Goal: Task Accomplishment & Management: Complete application form

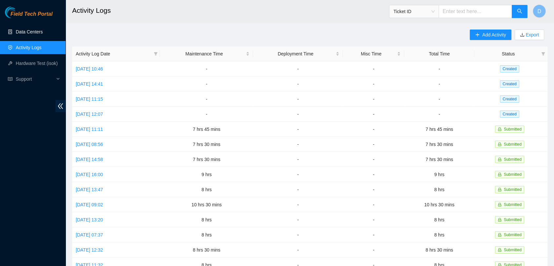
click at [33, 34] on link "Data Centers" at bounding box center [29, 31] width 27 height 5
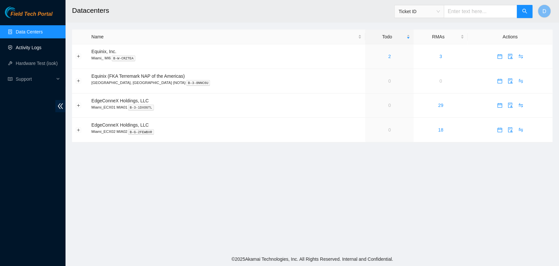
click at [42, 47] on link "Activity Logs" at bounding box center [29, 47] width 26 height 5
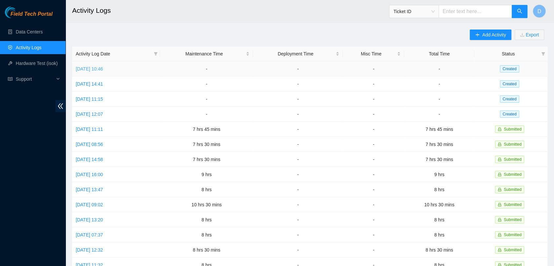
click at [103, 67] on link "[DATE] 10:46" at bounding box center [89, 68] width 27 height 5
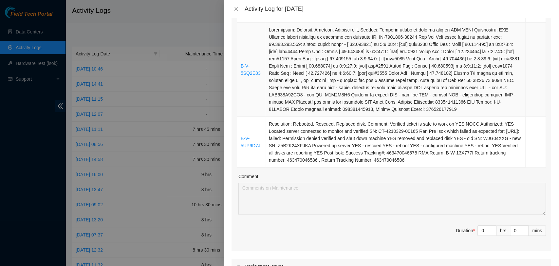
scroll to position [291, 0]
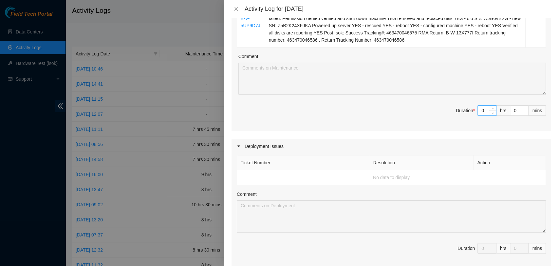
click at [483, 110] on input "0" at bounding box center [487, 111] width 18 height 10
type input "8"
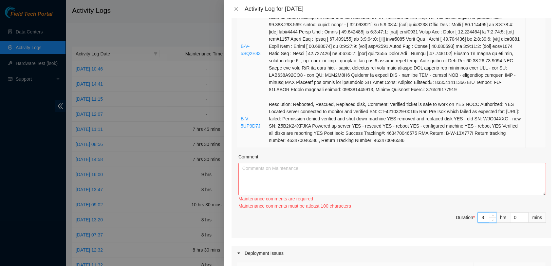
scroll to position [182, 0]
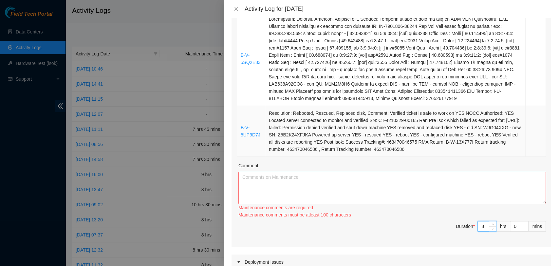
type input "8"
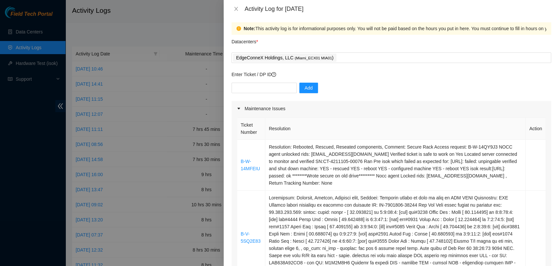
scroll to position [0, 0]
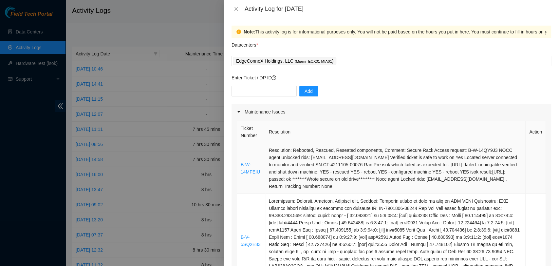
drag, startPoint x: 405, startPoint y: 147, endPoint x: 239, endPoint y: 160, distance: 167.3
click at [239, 160] on tbody "B-W-14MFEIU Resolution: Rebooted, Rescued, Reseated components, Comment: Secure…" at bounding box center [391, 241] width 309 height 196
copy tbody "B-W-14MFEIU Resolution: Rebooted, Rescued, Reseated components, Comment: Secure…"
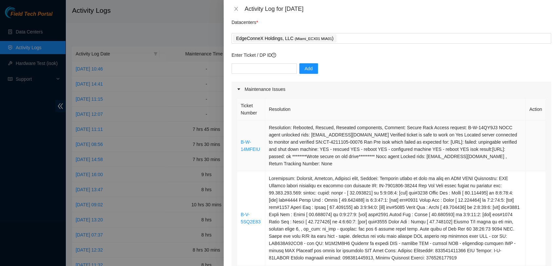
scroll to position [218, 0]
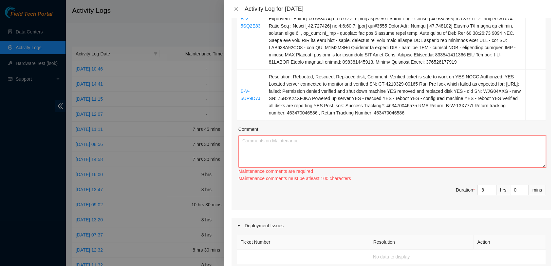
click at [275, 155] on textarea "Comment" at bounding box center [393, 151] width 308 height 32
paste textarea "B-W-14MFEIU Resolution: Rebooted, Rescued, Reseated components, Comment: Secure…"
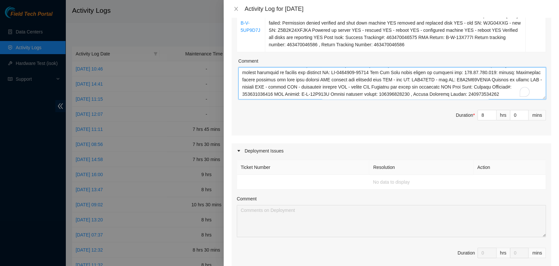
scroll to position [464, 0]
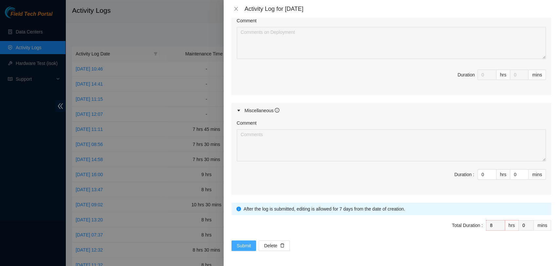
type textarea "B-W-14MFEIU Resolution: Rebooted, Rescued, Reseated components, Comment: Secure…"
click at [247, 243] on span "Submit" at bounding box center [244, 245] width 14 height 7
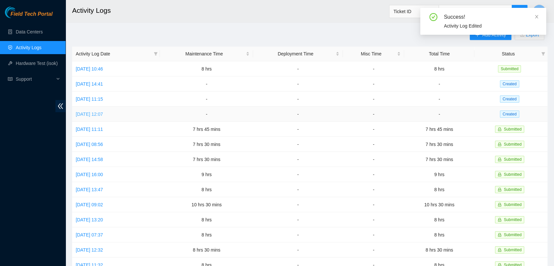
click at [93, 113] on link "[DATE] 12:07" at bounding box center [89, 113] width 27 height 5
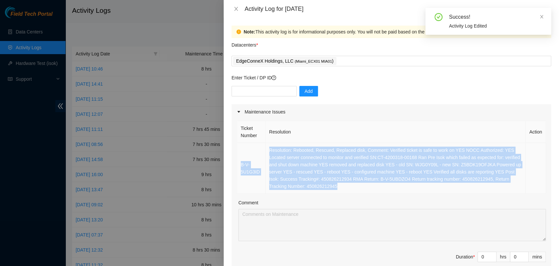
drag, startPoint x: 350, startPoint y: 185, endPoint x: 239, endPoint y: 163, distance: 113.0
click at [239, 163] on tr "B-V-5U1G3ID Resolution: Rebooted, Rescued, Replaced disk, Comment: Verified tic…" at bounding box center [391, 168] width 309 height 51
copy tr "B-V-5U1G3ID Resolution: Rebooted, Rescued, Replaced disk, Comment: Verified tic…"
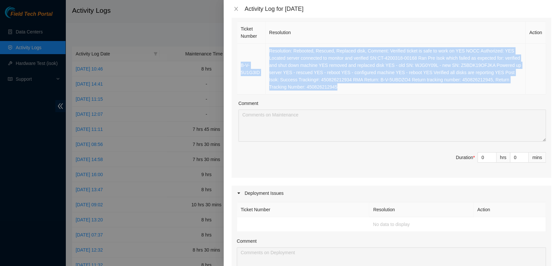
scroll to position [109, 0]
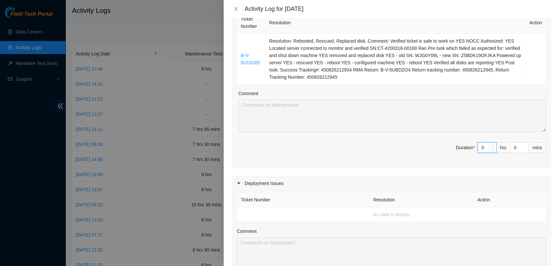
click at [482, 147] on input "0" at bounding box center [487, 148] width 18 height 10
type input "7"
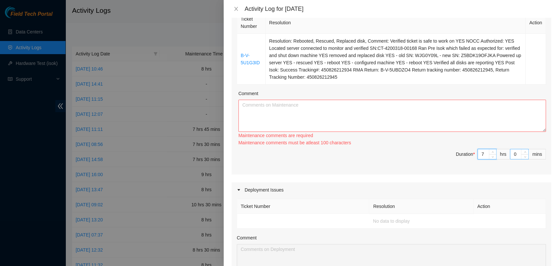
type input "7"
click at [514, 155] on input "0" at bounding box center [520, 154] width 18 height 10
type input "3"
type input "30"
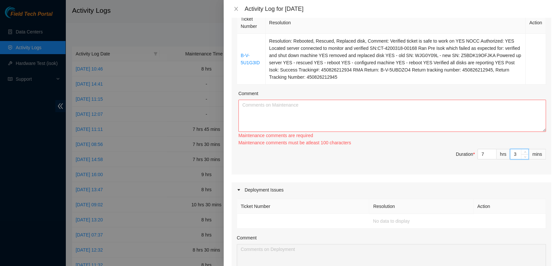
type input "30"
click at [429, 118] on textarea "Comment" at bounding box center [393, 116] width 308 height 32
paste textarea "B-V-5U1G3ID Resolution: Rebooted, Rescued, Replaced disk, Comment: Verified tic…"
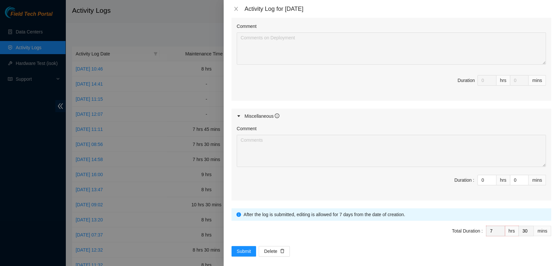
scroll to position [325, 0]
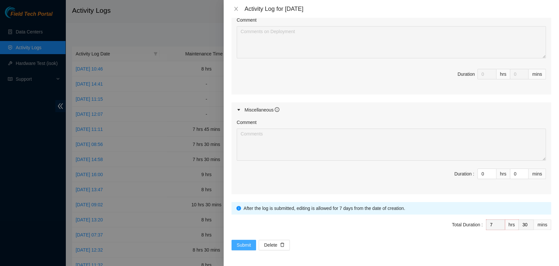
type textarea "B-V-5U1G3ID Resolution: Rebooted, Rescued, Replaced disk, Comment: Verified tic…"
click at [244, 241] on span "Submit" at bounding box center [244, 244] width 14 height 7
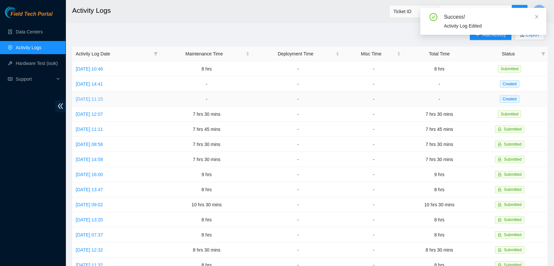
click at [87, 99] on link "[DATE] 11:15" at bounding box center [89, 98] width 27 height 5
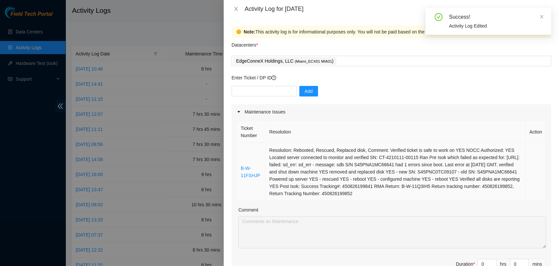
drag, startPoint x: 406, startPoint y: 191, endPoint x: 239, endPoint y: 154, distance: 171.3
click at [239, 154] on tr "B-W-11FSHJP Resolution: Rebooted, Rescued, Replaced disk, Comment: Verified tic…" at bounding box center [391, 172] width 309 height 58
copy tr "B-W-11FSHJP Resolution: Rebooted, Rescued, Replaced disk, Comment: Verified tic…"
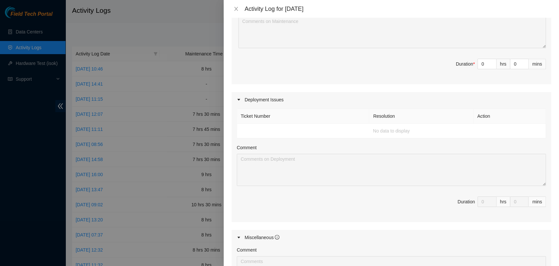
scroll to position [218, 0]
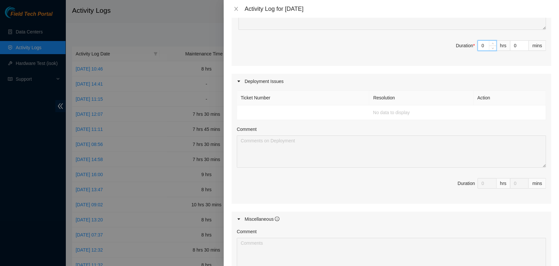
click at [480, 47] on input "0" at bounding box center [487, 46] width 18 height 10
type input "8"
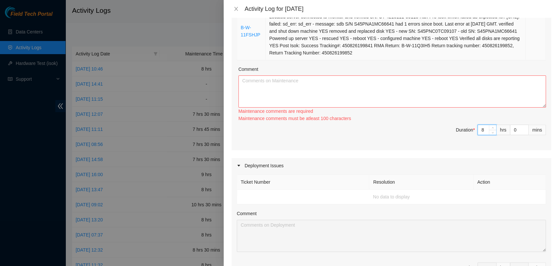
scroll to position [109, 0]
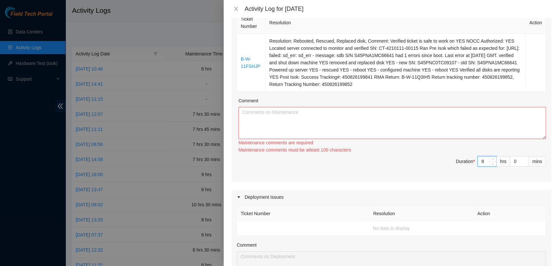
type input "8"
click at [383, 124] on textarea "Comment" at bounding box center [393, 123] width 308 height 32
paste textarea "B-W-11FSHJP Resolution: Rebooted, Rescued, Replaced disk, Comment: Verified tic…"
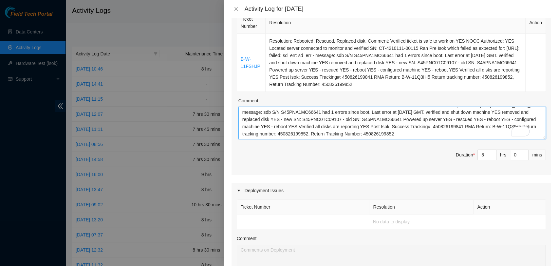
scroll to position [0, 0]
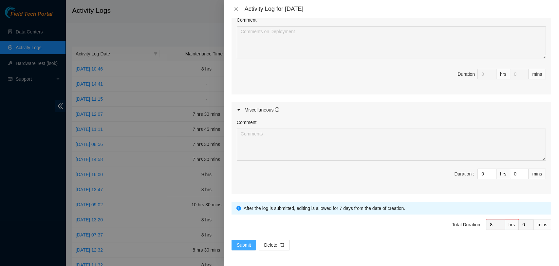
type textarea "B-W-11FSHJP Resolution: Rebooted, Rescued, Replaced disk, Comment: Verified tic…"
click at [241, 241] on span "Submit" at bounding box center [244, 244] width 14 height 7
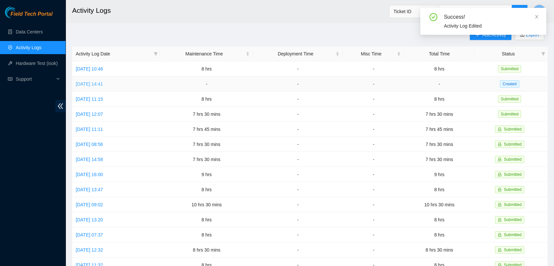
click at [103, 84] on link "[DATE] 14:41" at bounding box center [89, 83] width 27 height 5
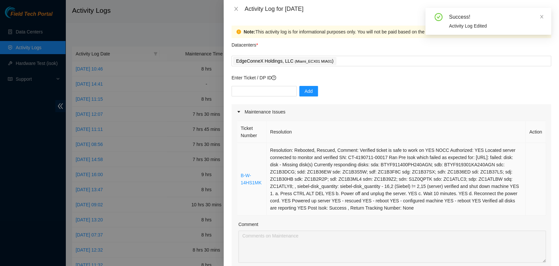
drag, startPoint x: 416, startPoint y: 211, endPoint x: 240, endPoint y: 163, distance: 182.6
click at [240, 163] on tr "B-W-14HS1MK Resolution: Rebooted, Rescued, Comment: Verified ticket is safe to …" at bounding box center [391, 179] width 309 height 72
copy tr "B-W-14HS1MK Resolution: Rebooted, Rescued, Comment: Verified ticket is safe to …"
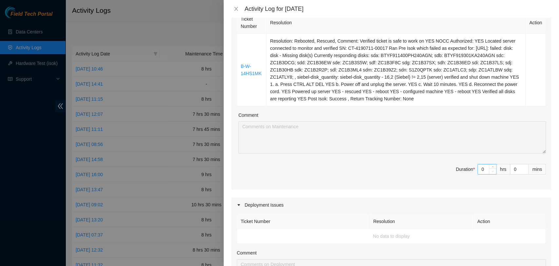
click at [489, 170] on span "Decrease Value" at bounding box center [492, 171] width 7 height 6
click at [481, 171] on input "0" at bounding box center [487, 169] width 18 height 10
type input "8"
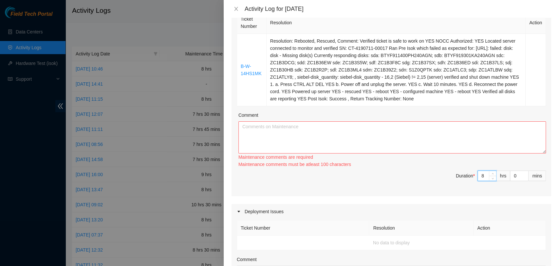
type input "8"
drag, startPoint x: 369, startPoint y: 119, endPoint x: 369, endPoint y: 124, distance: 4.9
click at [369, 120] on div "Comment" at bounding box center [393, 116] width 308 height 10
click at [368, 129] on textarea "Comment" at bounding box center [393, 137] width 308 height 32
paste textarea "B-W-14HS1MK Resolution: Rebooted, Rescued, Comment: Verified ticket is safe to …"
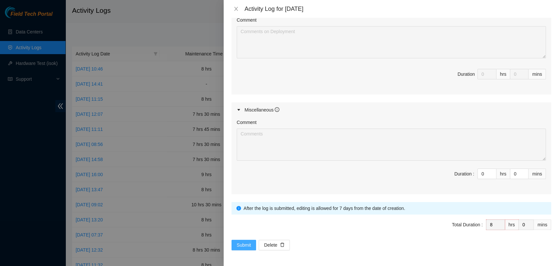
type textarea "B-W-14HS1MK Resolution: Rebooted, Rescued, Comment: Verified ticket is safe to …"
click at [240, 241] on span "Submit" at bounding box center [244, 244] width 14 height 7
